Goal: Navigation & Orientation: Go to known website

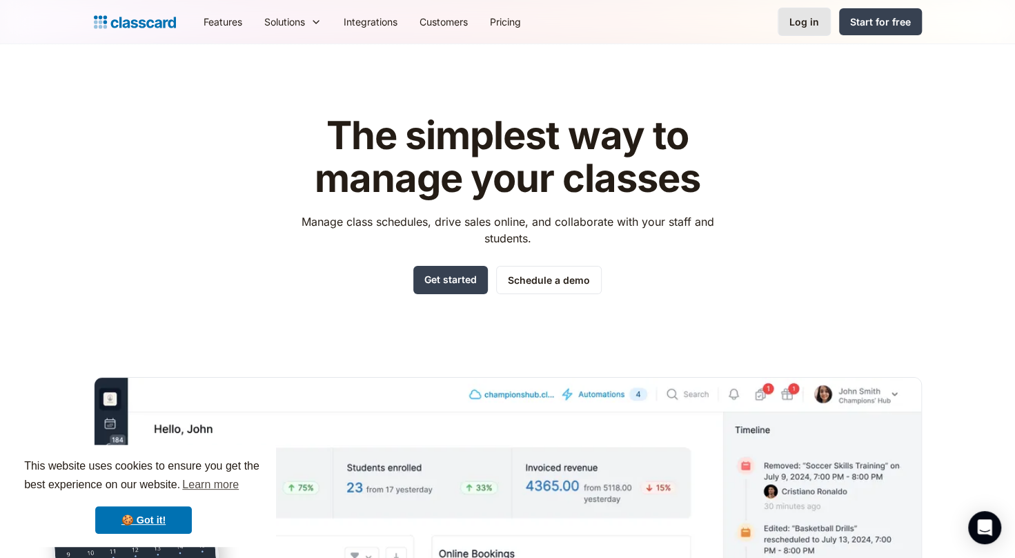
click at [794, 16] on div "Log in" at bounding box center [805, 21] width 30 height 14
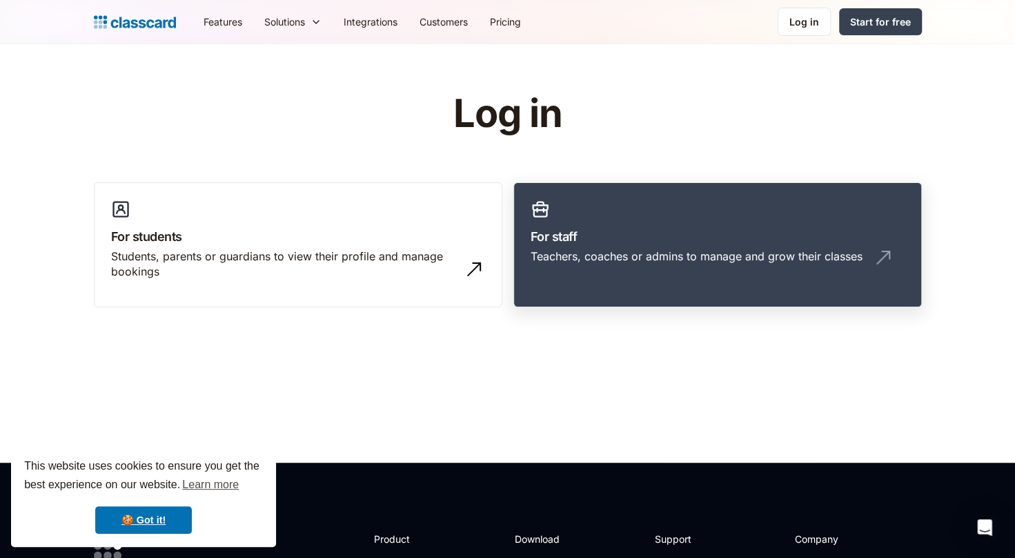
click at [567, 262] on div "Teachers, coaches or admins to manage and grow their classes" at bounding box center [697, 255] width 332 height 15
